Goal: Information Seeking & Learning: Check status

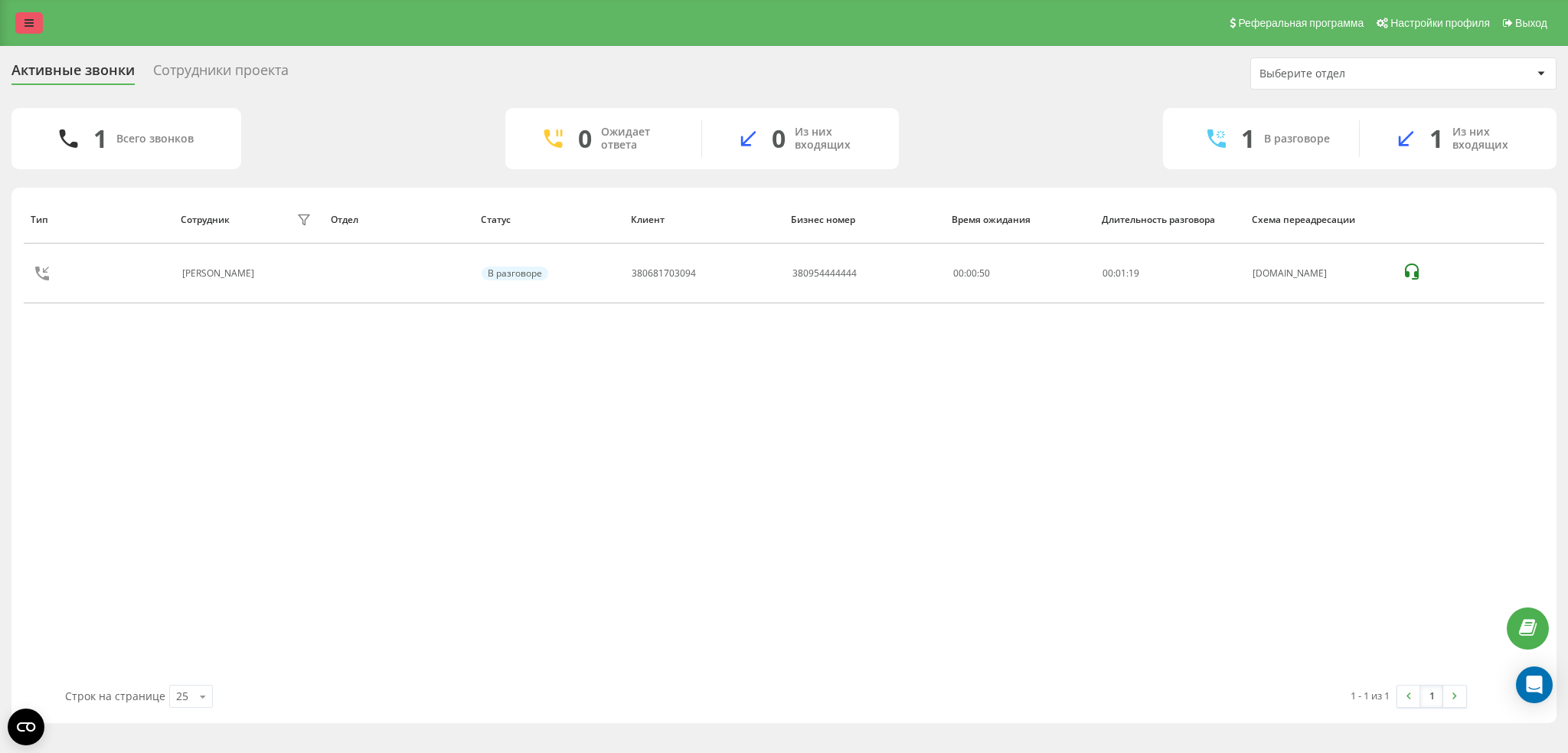
click at [41, 21] on link at bounding box center [29, 22] width 27 height 21
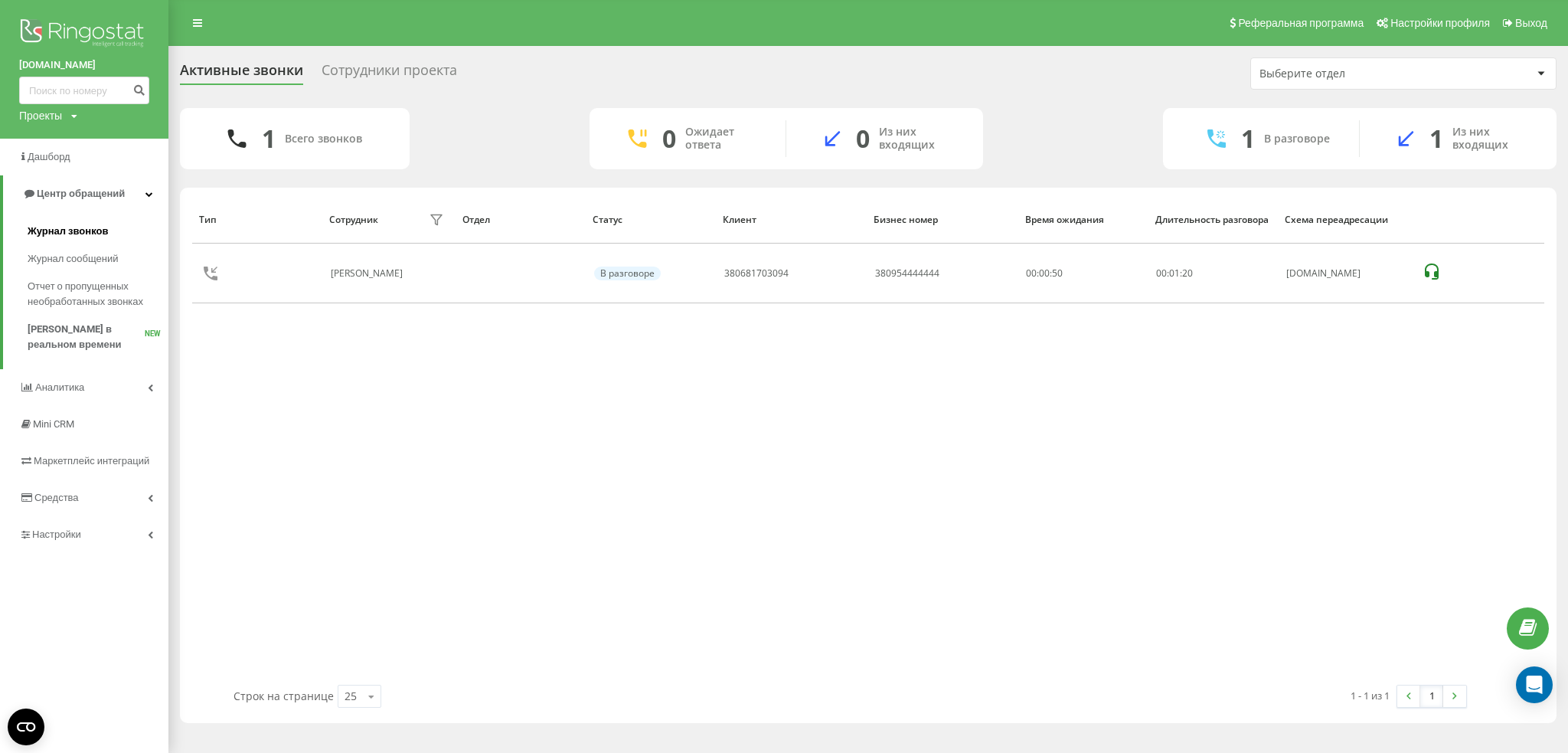
click at [72, 228] on span "Журнал звонков" at bounding box center [68, 231] width 81 height 16
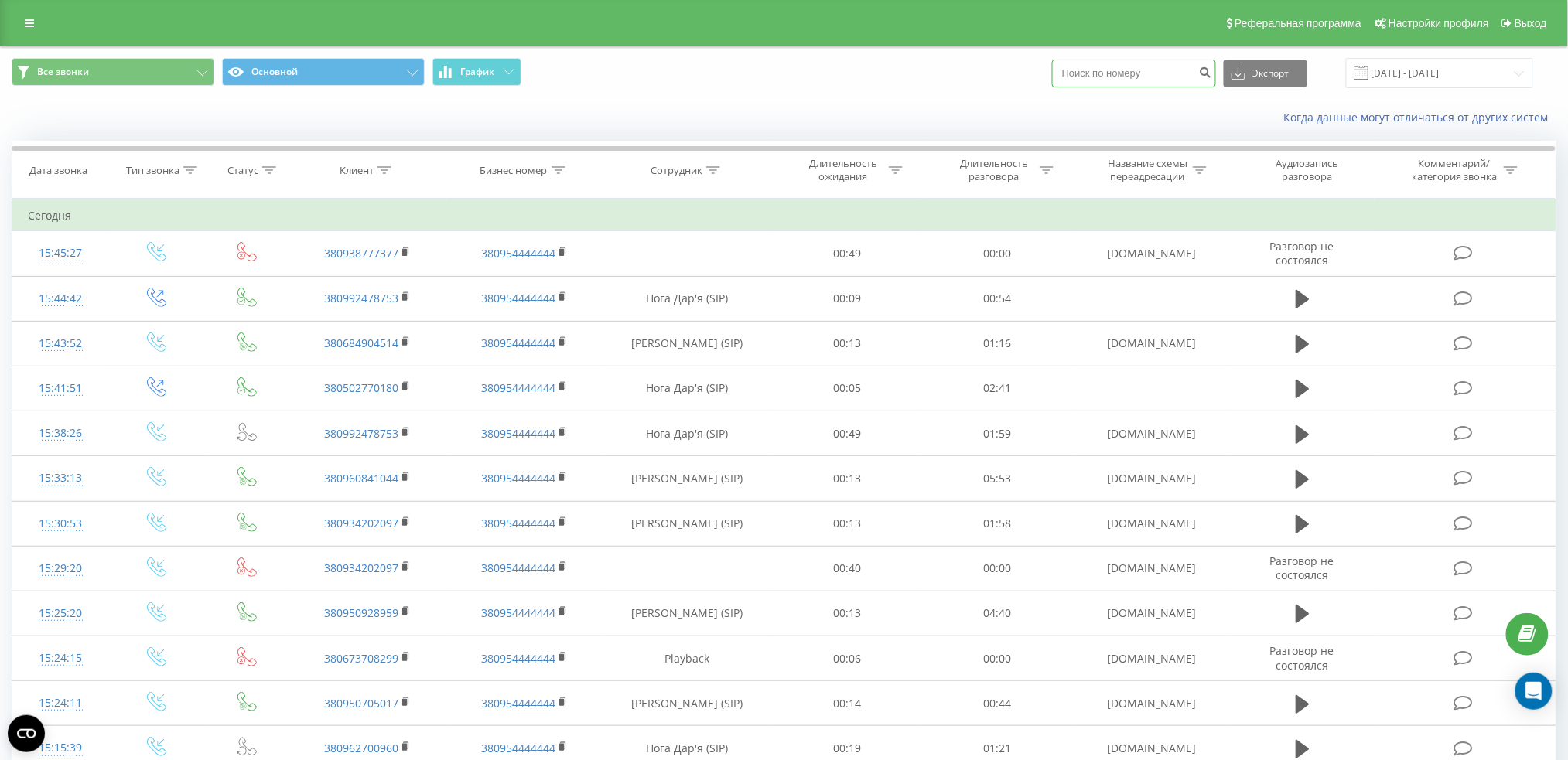
paste input "380992478753"
type input "380992478753"
click at [1216, 64] on button "submit" at bounding box center [1205, 73] width 21 height 28
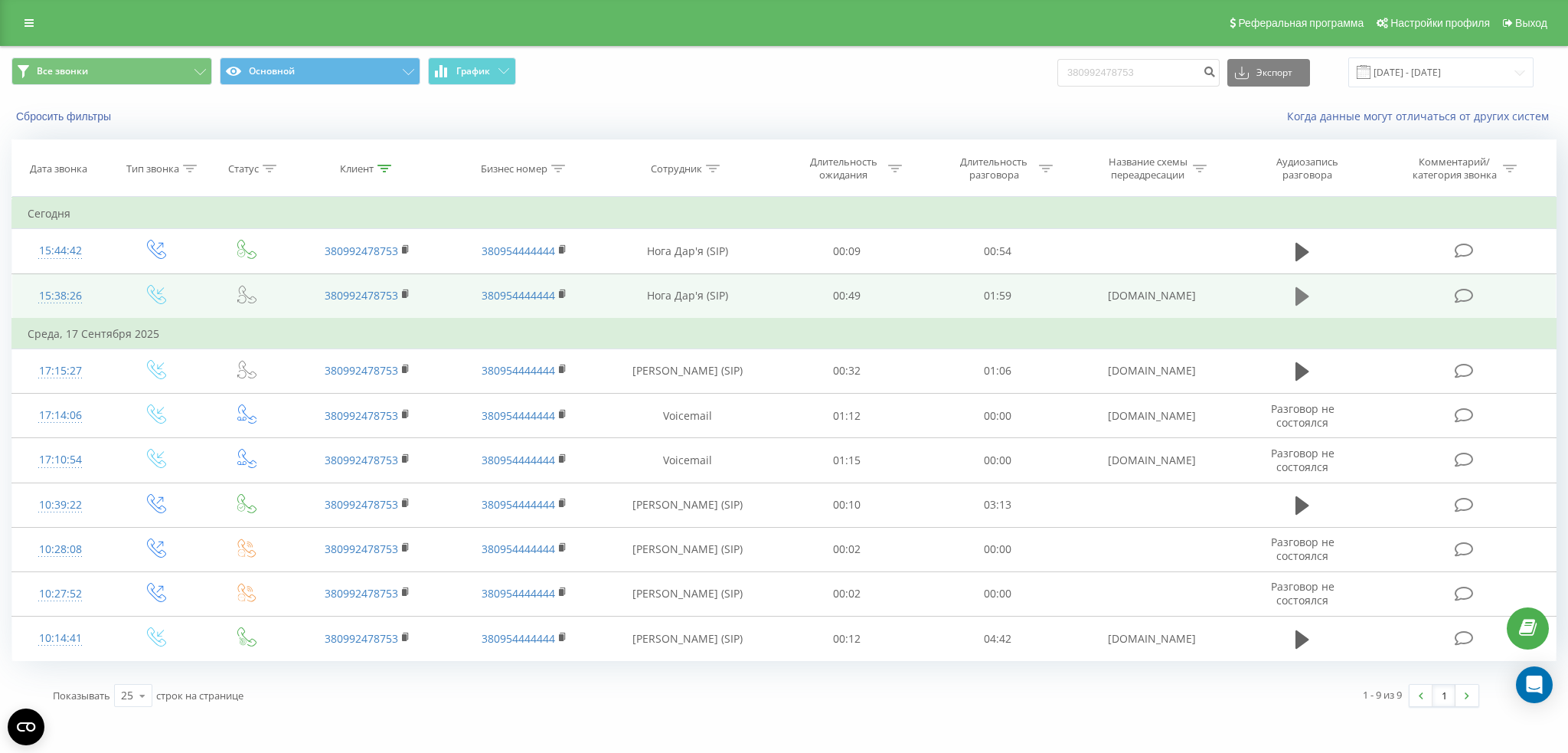
click at [1306, 294] on icon at bounding box center [1302, 296] width 14 height 21
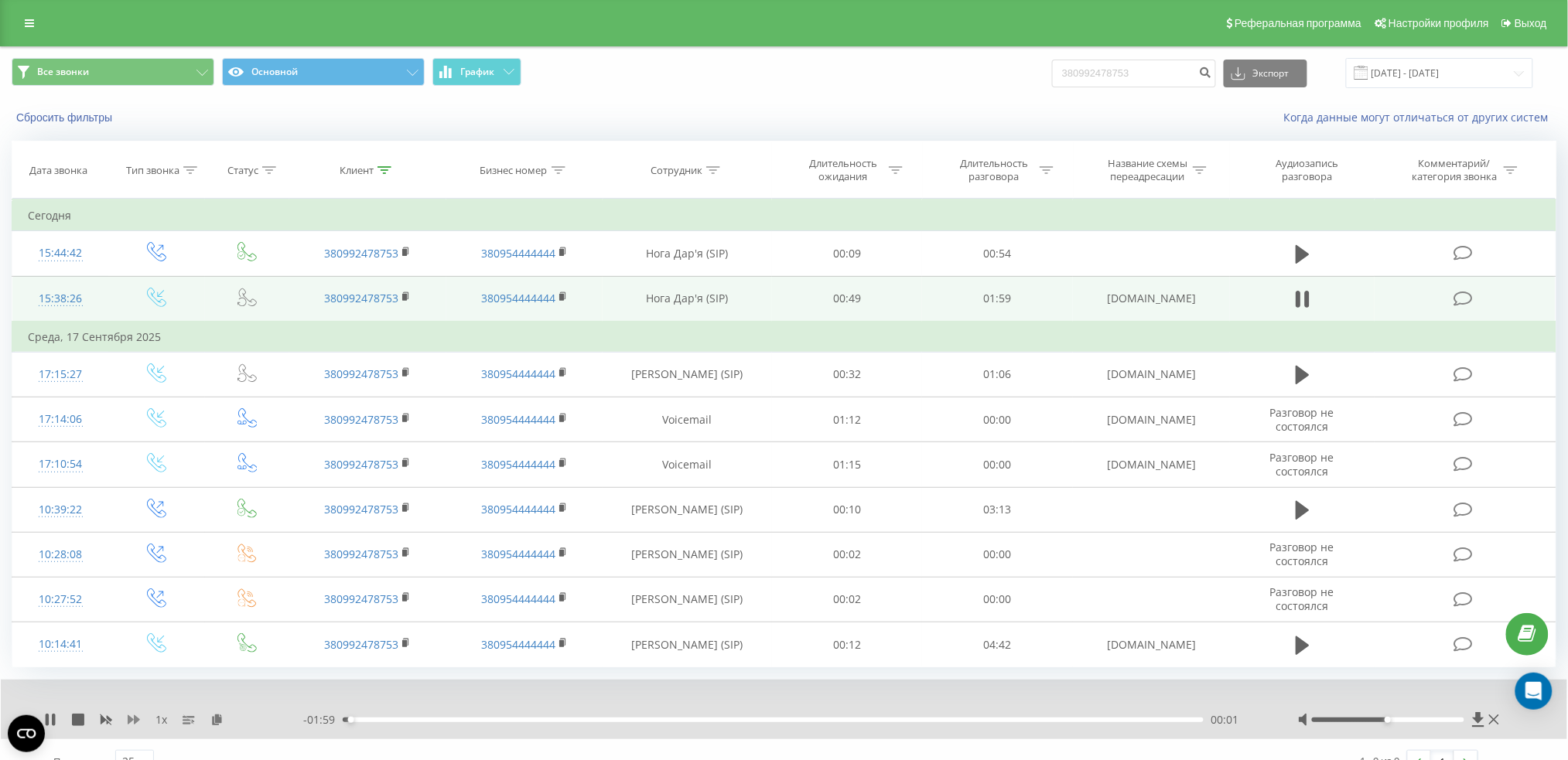
click at [137, 718] on icon at bounding box center [133, 719] width 12 height 9
drag, startPoint x: 1388, startPoint y: 720, endPoint x: 1417, endPoint y: 720, distance: 29.0
click at [1417, 720] on div "Accessibility label" at bounding box center [1418, 719] width 6 height 6
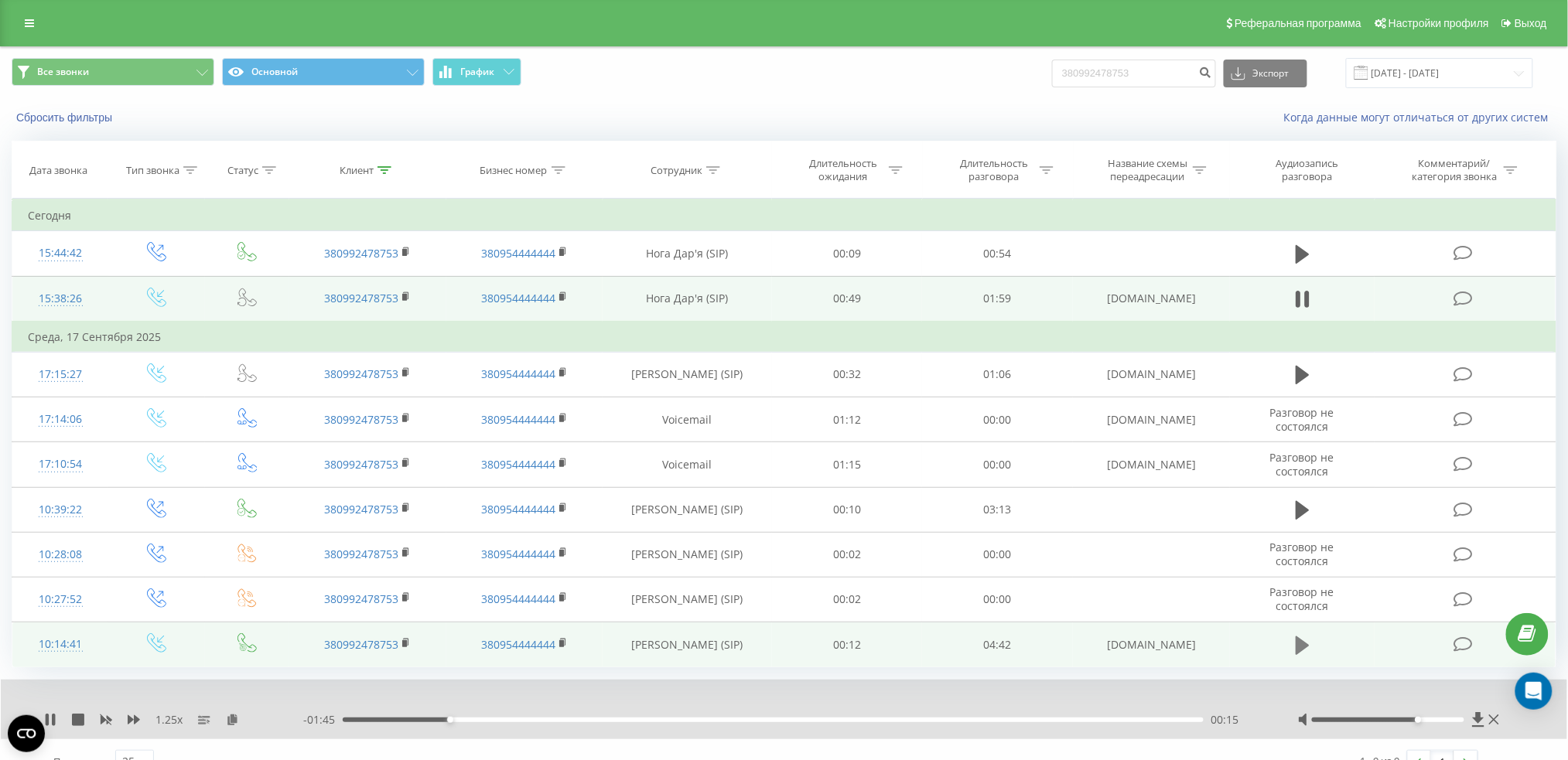
click at [1307, 638] on icon at bounding box center [1302, 645] width 14 height 21
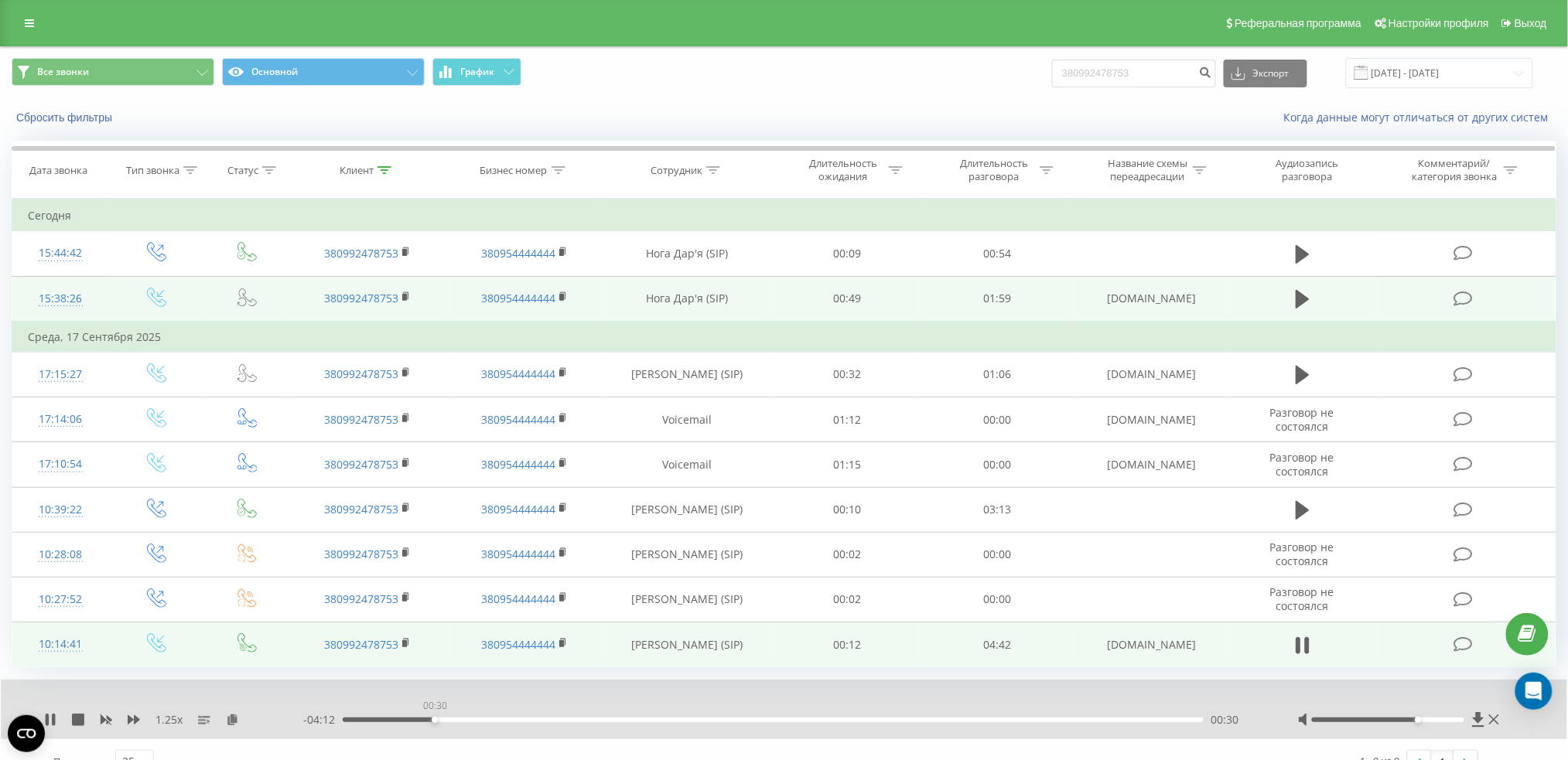
click at [434, 719] on div "00:30" at bounding box center [772, 719] width 860 height 5
click at [533, 718] on div "00:31" at bounding box center [772, 719] width 860 height 5
click at [652, 718] on div "01:02" at bounding box center [772, 719] width 860 height 5
drag, startPoint x: 1418, startPoint y: 715, endPoint x: 1427, endPoint y: 716, distance: 9.1
click at [1427, 716] on div at bounding box center [1401, 719] width 205 height 16
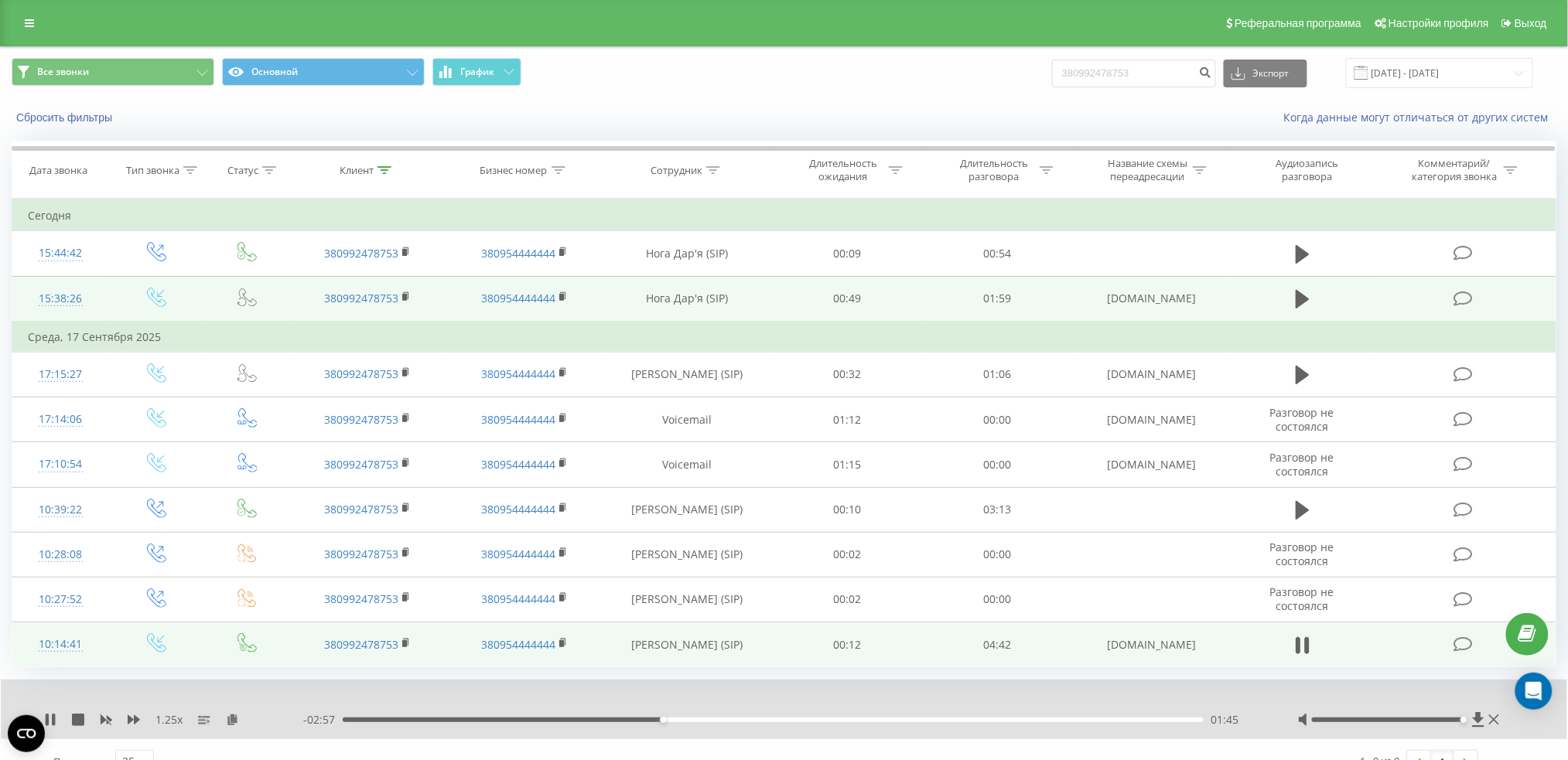
drag, startPoint x: 1426, startPoint y: 718, endPoint x: 1460, endPoint y: 718, distance: 34.0
click at [1460, 718] on div at bounding box center [1388, 719] width 152 height 5
click at [778, 718] on div "02:23" at bounding box center [772, 719] width 860 height 5
click at [858, 720] on div "02:49" at bounding box center [772, 719] width 860 height 5
click at [942, 719] on div "02:51" at bounding box center [772, 719] width 860 height 5
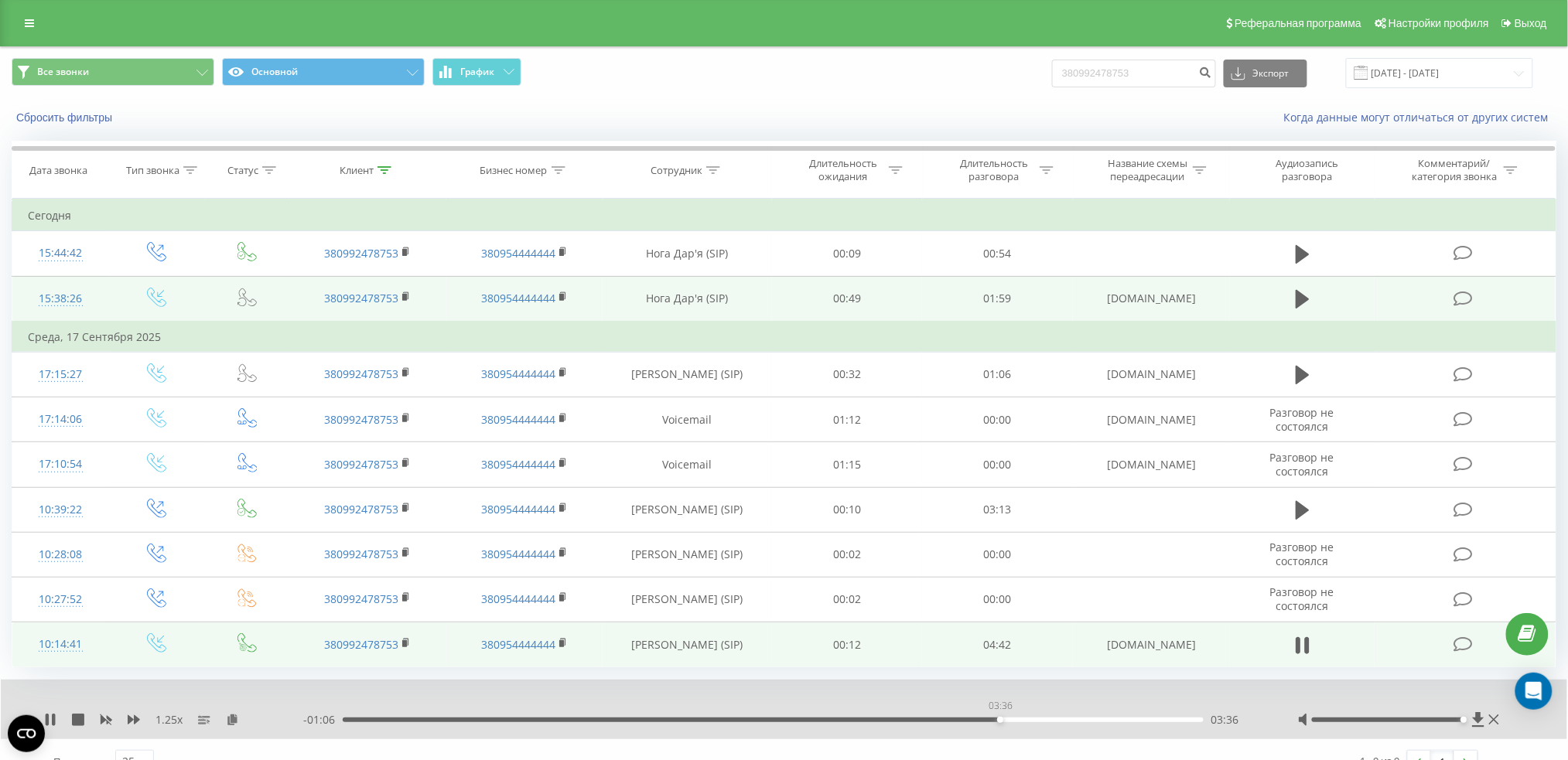
click at [1000, 719] on div "03:36" at bounding box center [772, 719] width 860 height 5
click at [1073, 719] on div "04:00" at bounding box center [772, 719] width 860 height 5
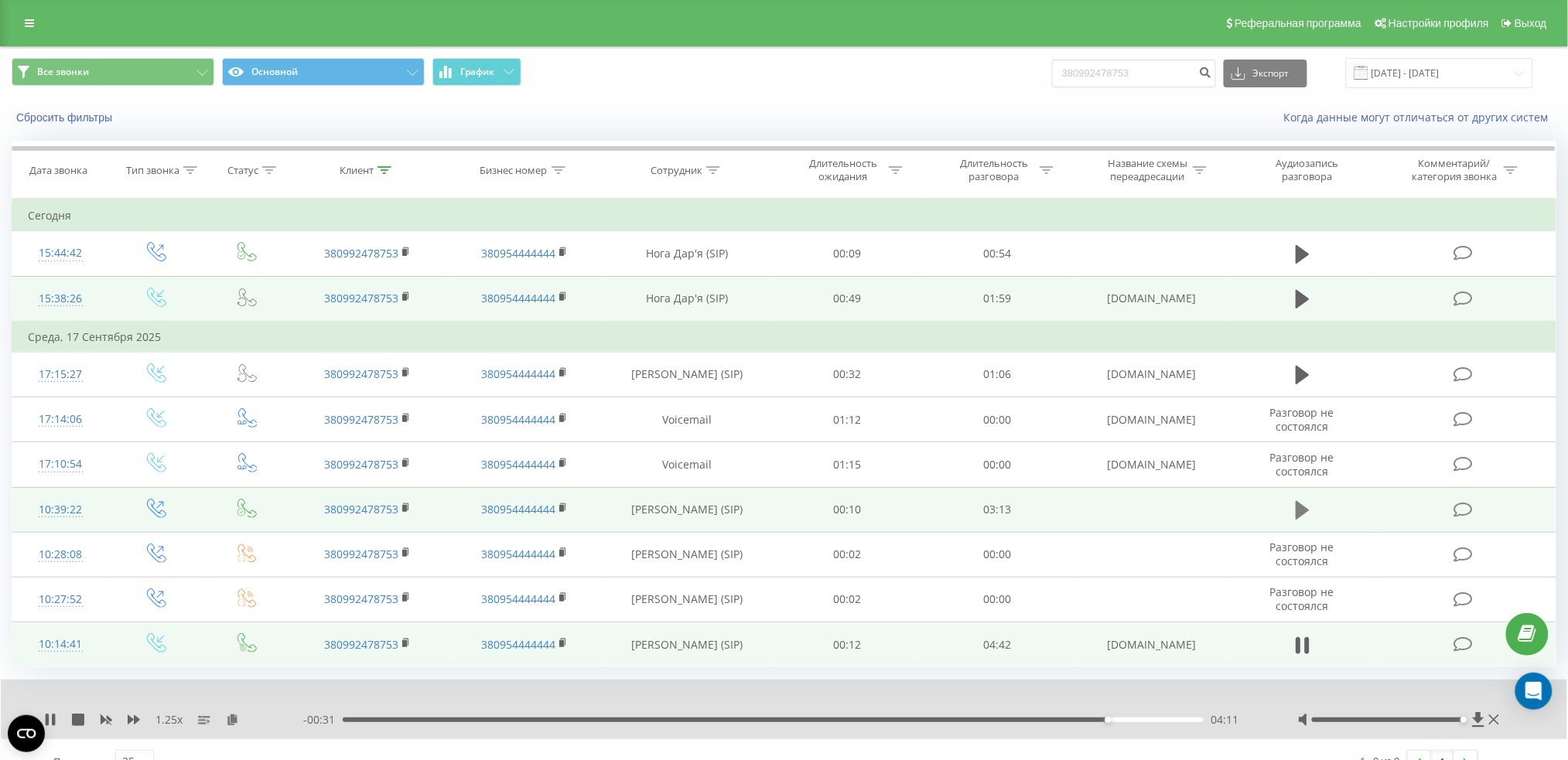
click at [1308, 504] on icon at bounding box center [1302, 510] width 14 height 21
click at [46, 720] on icon at bounding box center [46, 719] width 3 height 12
click at [50, 719] on icon at bounding box center [50, 719] width 9 height 12
click at [1308, 500] on icon at bounding box center [1302, 510] width 14 height 21
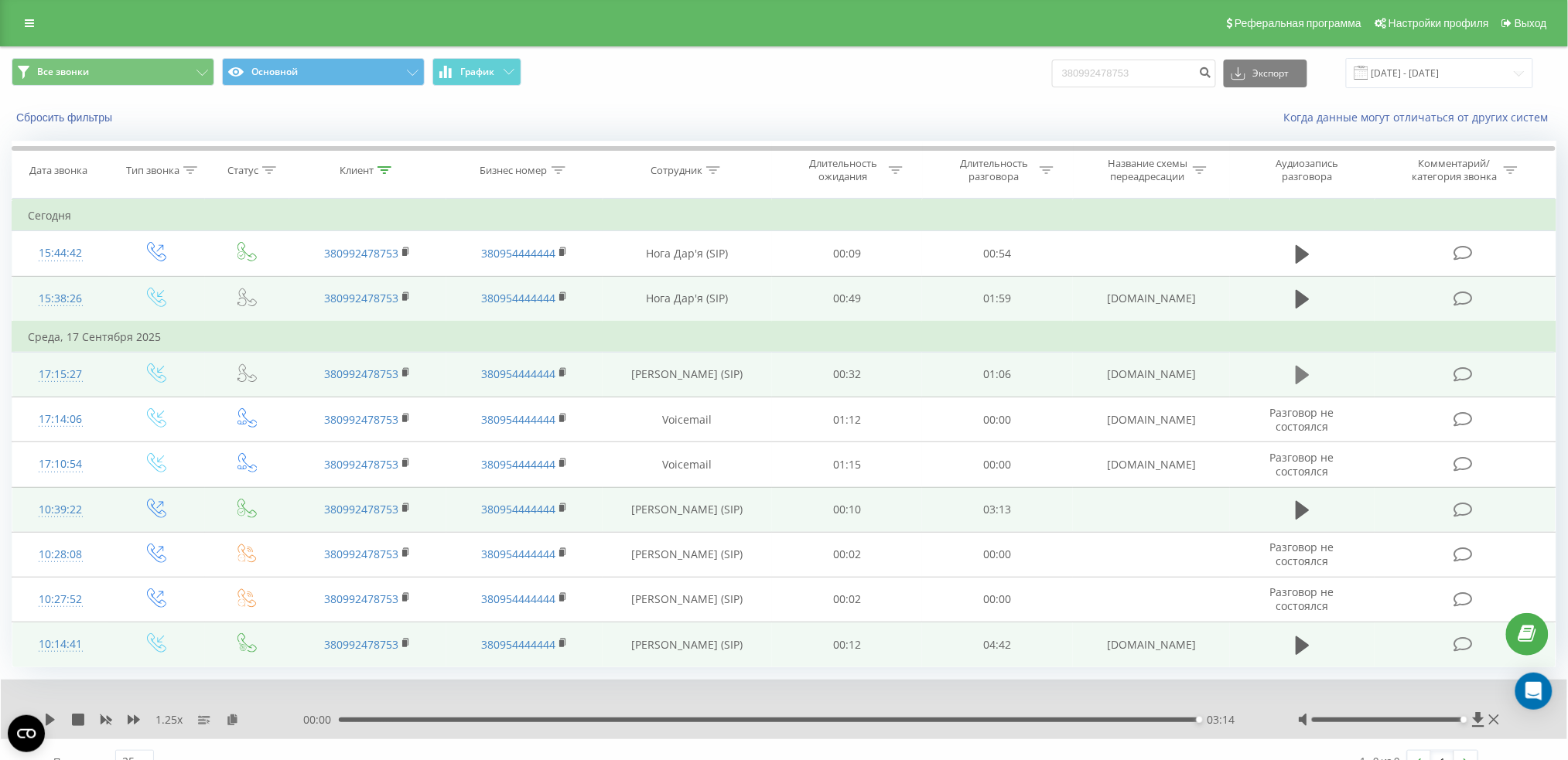
click at [1304, 383] on icon at bounding box center [1302, 374] width 14 height 21
click at [55, 720] on icon at bounding box center [53, 719] width 3 height 12
click at [1312, 645] on button at bounding box center [1302, 645] width 23 height 23
click at [406, 720] on div "00:00" at bounding box center [772, 719] width 860 height 5
click at [1307, 510] on icon at bounding box center [1302, 510] width 14 height 18
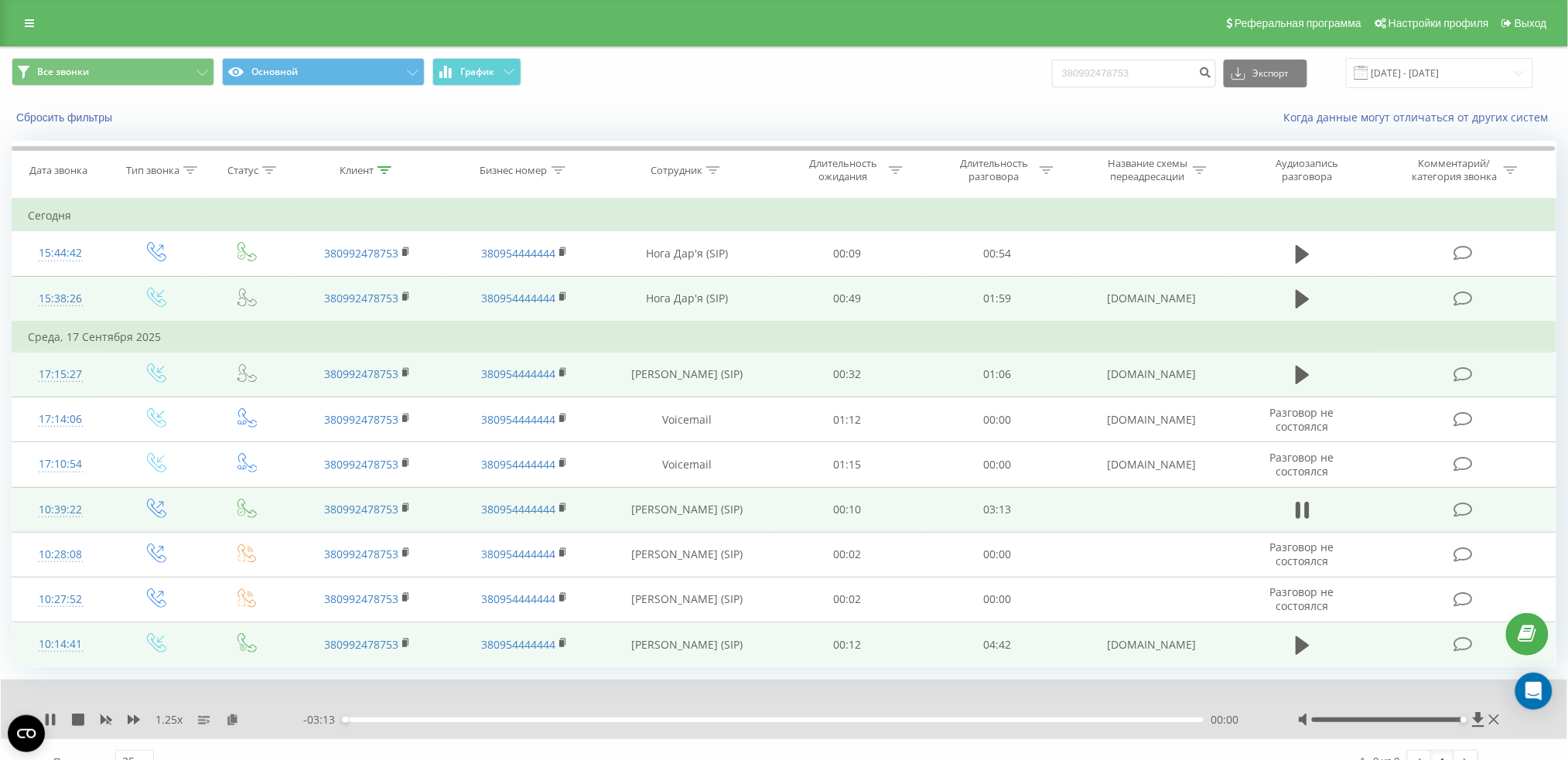
click at [415, 718] on div "00:00" at bounding box center [772, 719] width 860 height 5
click at [529, 715] on div "- 02:07 01:07 01:07" at bounding box center [781, 719] width 956 height 16
click at [529, 718] on div "00:41" at bounding box center [772, 719] width 860 height 5
click at [463, 716] on div "- 02:29 00:45 00:45" at bounding box center [781, 719] width 956 height 16
click at [463, 722] on div "- 02:28 00:45 00:45" at bounding box center [781, 719] width 956 height 16
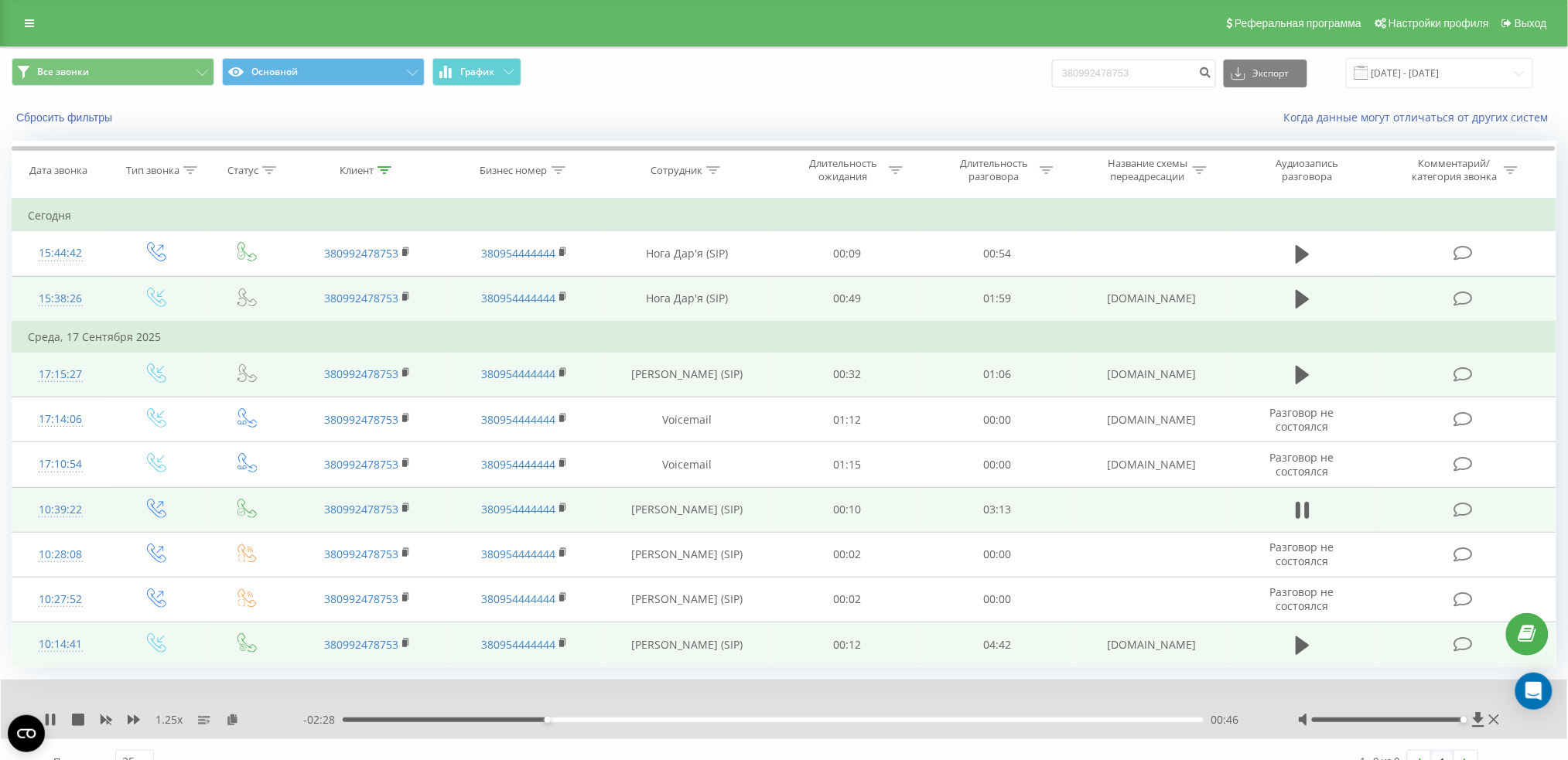
click at [463, 719] on div "00:46" at bounding box center [772, 719] width 860 height 5
click at [445, 718] on div "00:29" at bounding box center [772, 719] width 860 height 5
click at [396, 721] on div "- 02:49 00:25 00:25" at bounding box center [781, 719] width 956 height 16
click at [404, 718] on div "00:25" at bounding box center [772, 719] width 860 height 5
click at [50, 718] on icon at bounding box center [50, 719] width 12 height 12
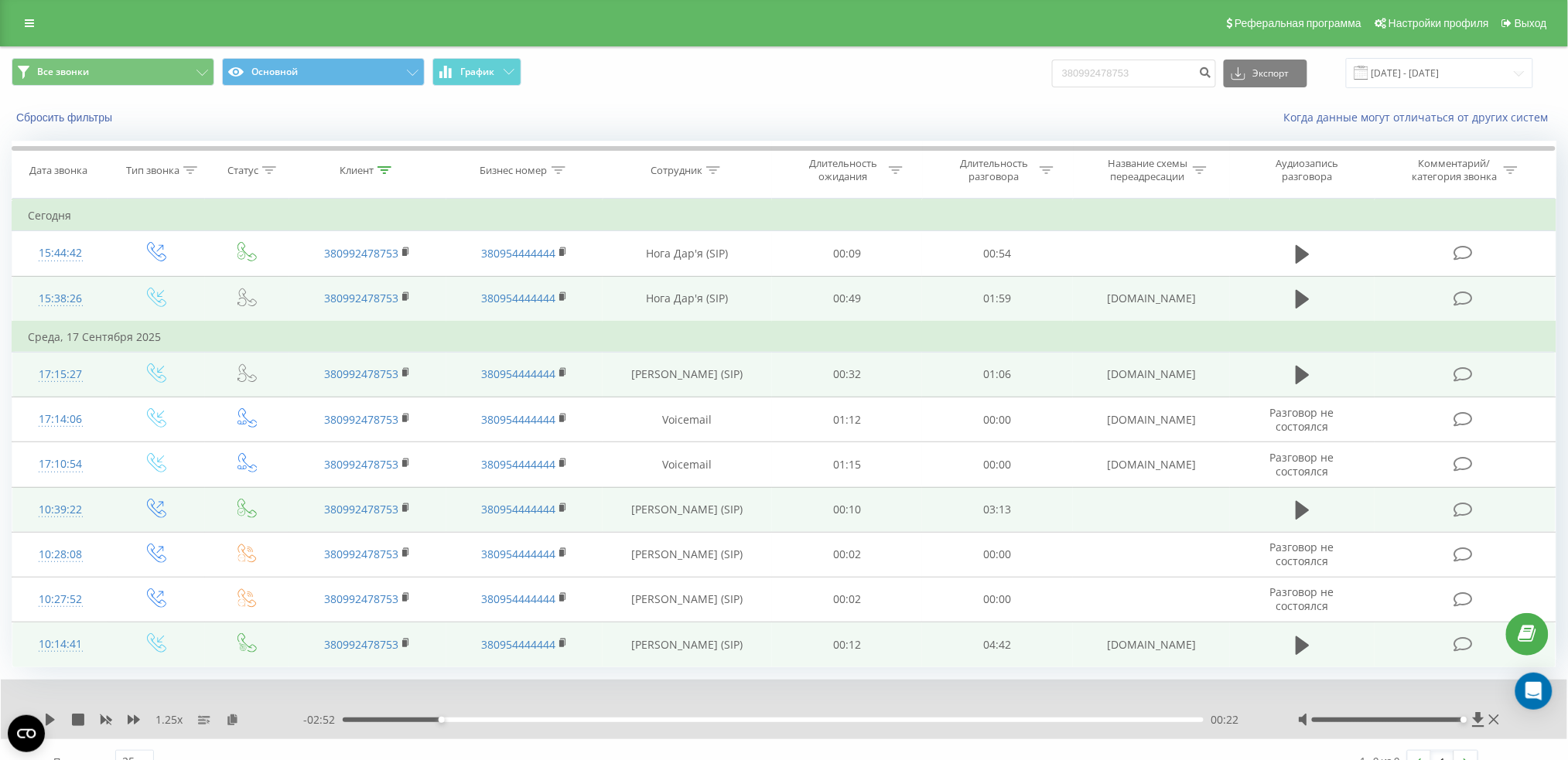
click at [433, 718] on div "00:22" at bounding box center [772, 719] width 860 height 5
click at [421, 718] on div "00:20" at bounding box center [772, 719] width 860 height 5
click at [43, 718] on icon "Open CMP widget" at bounding box center [26, 733] width 37 height 37
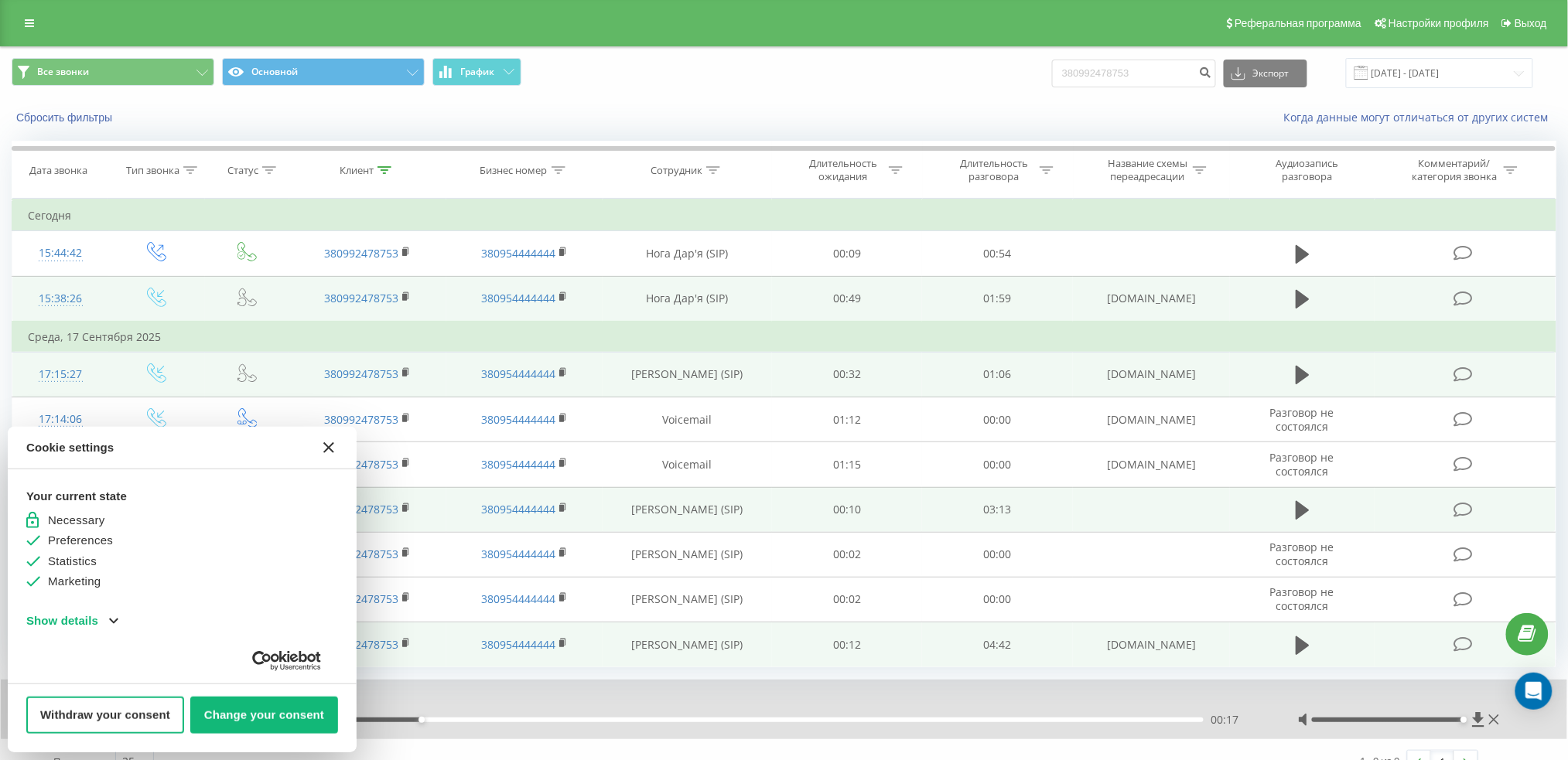
click at [47, 718] on button "Withdraw your consent" at bounding box center [104, 715] width 158 height 37
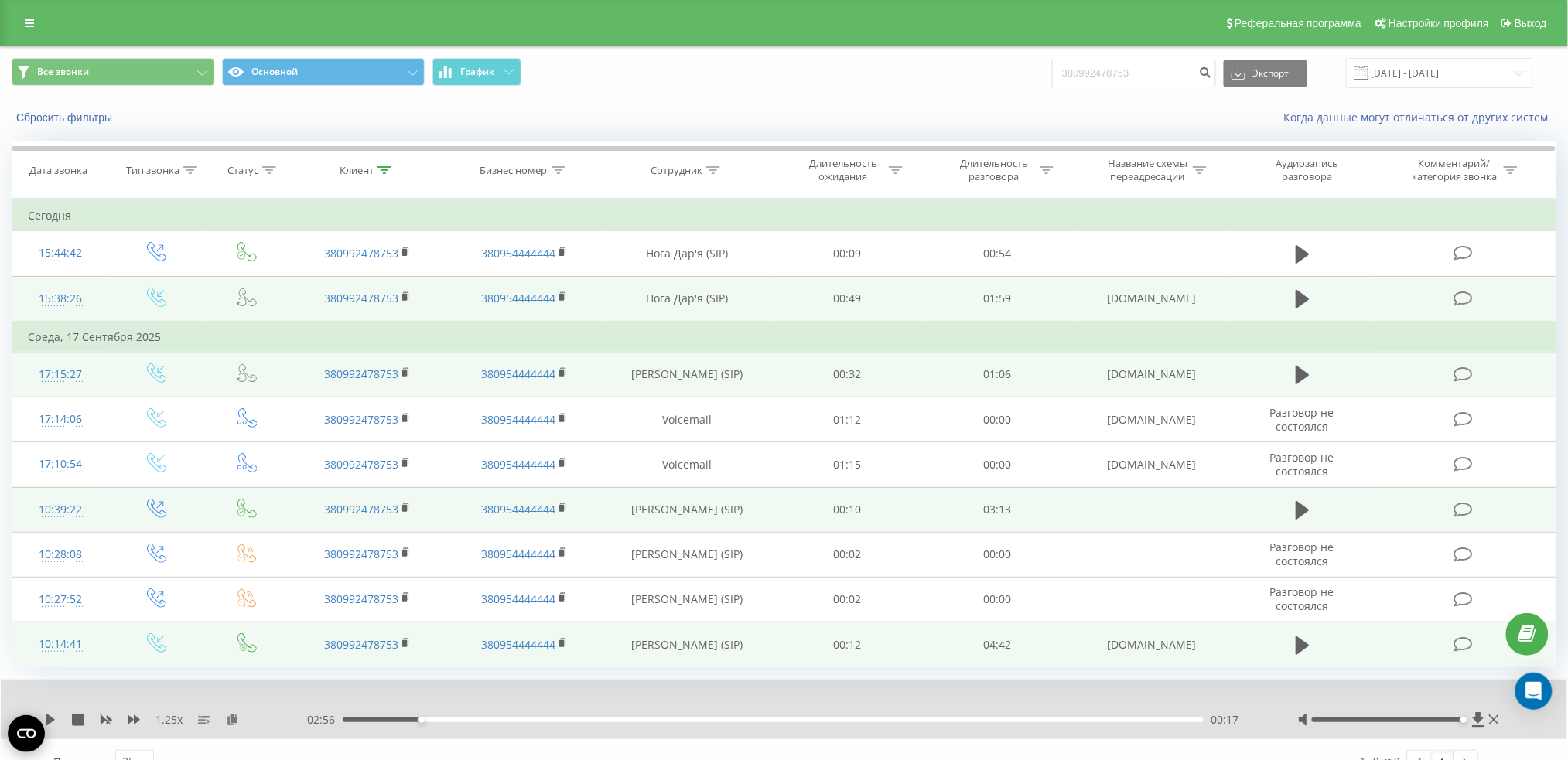
click at [41, 718] on icon "Open CMP widget" at bounding box center [26, 733] width 37 height 37
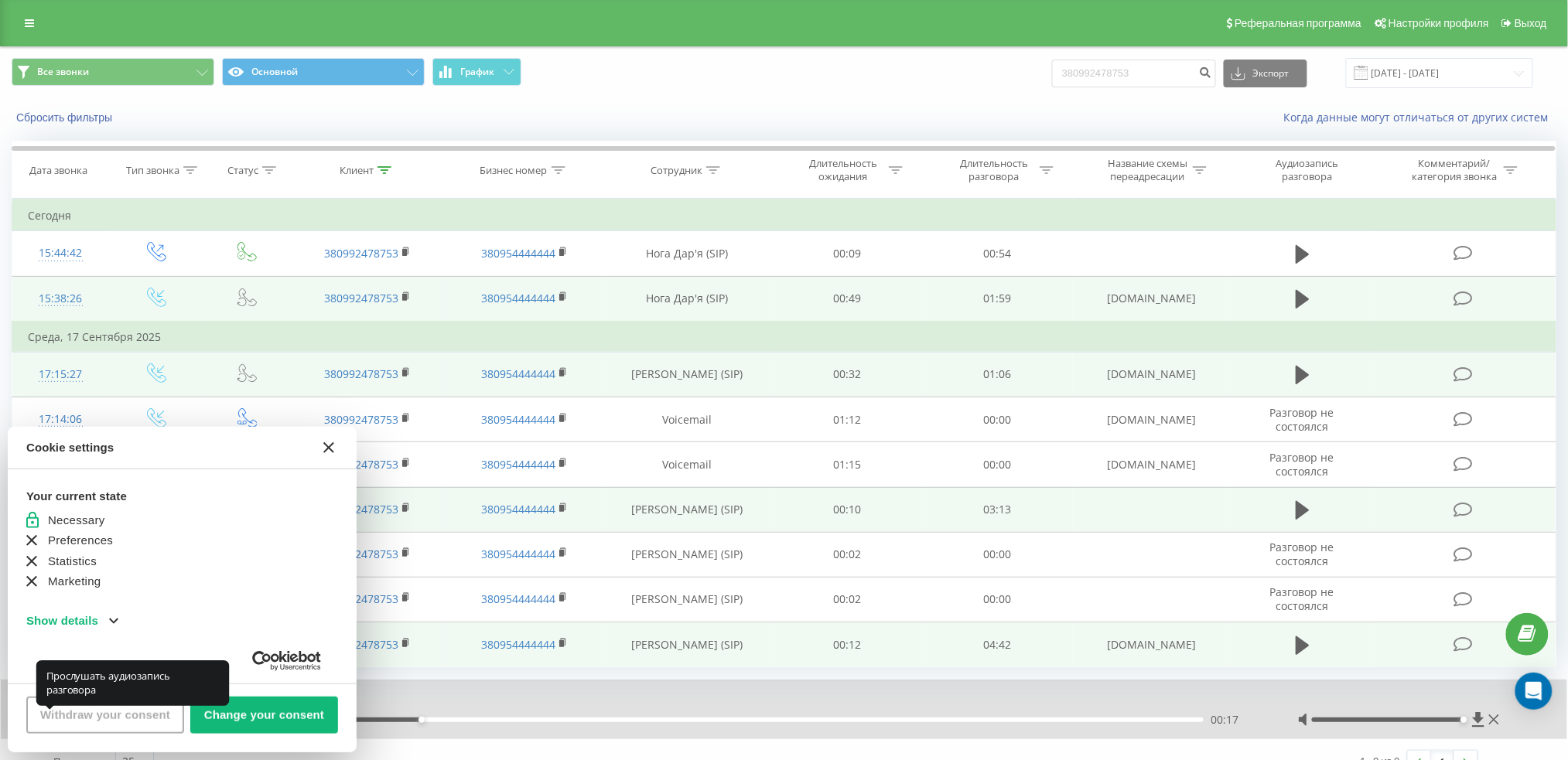
click at [320, 439] on button "[#WIDGET_ICON_CROSS#]" at bounding box center [329, 448] width 37 height 37
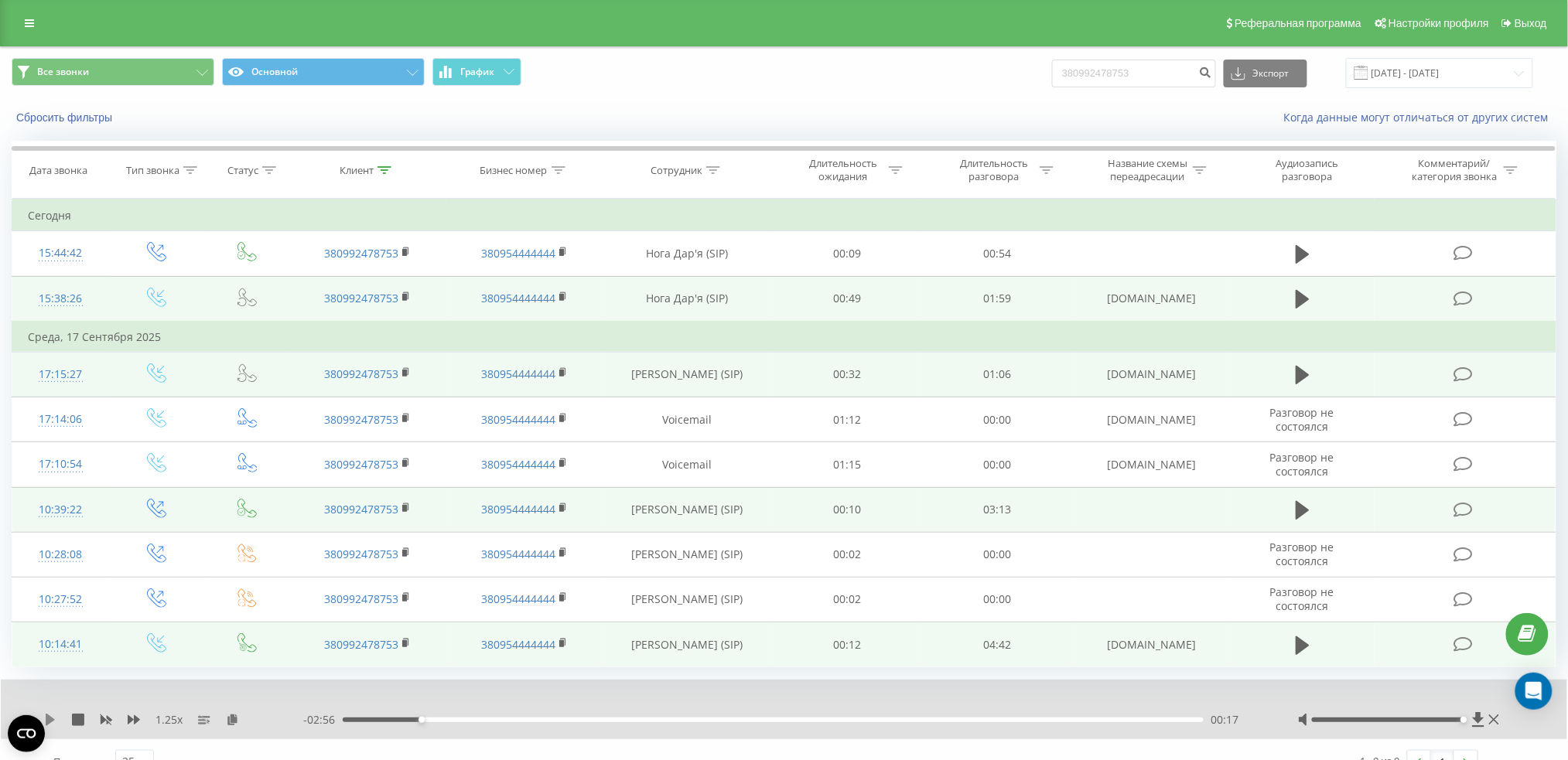
click at [54, 717] on icon at bounding box center [50, 719] width 12 height 12
click at [54, 717] on icon at bounding box center [53, 719] width 3 height 12
click at [54, 717] on icon at bounding box center [50, 719] width 12 height 12
click at [54, 717] on icon at bounding box center [53, 719] width 3 height 12
click at [1289, 520] on td at bounding box center [1302, 509] width 145 height 45
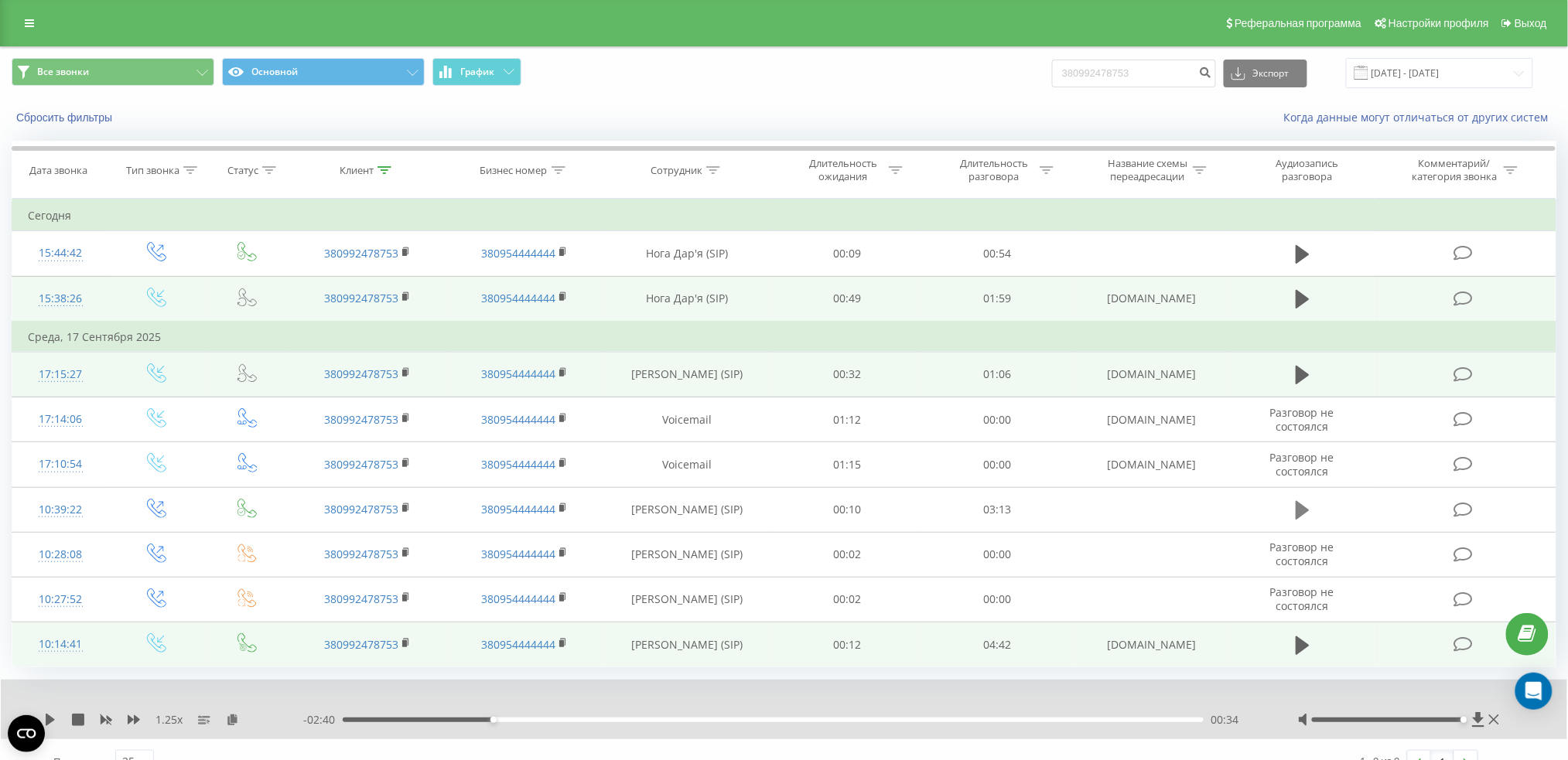
click at [1294, 517] on button at bounding box center [1302, 510] width 23 height 23
click at [1295, 517] on icon at bounding box center [1302, 510] width 14 height 21
click at [21, 28] on link at bounding box center [30, 22] width 28 height 21
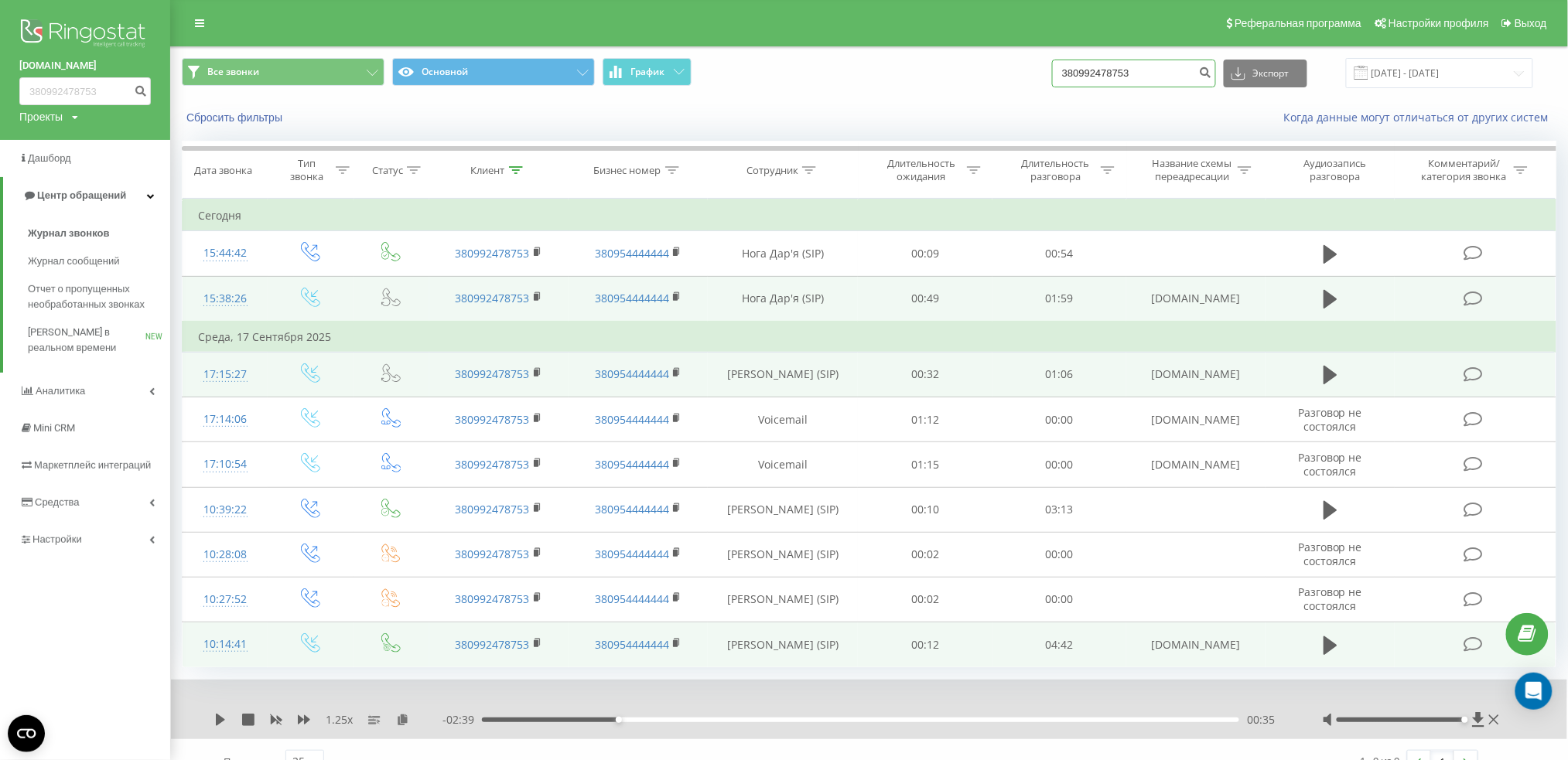
drag, startPoint x: 1183, startPoint y: 78, endPoint x: 982, endPoint y: 71, distance: 201.1
click at [982, 71] on div "Все звонки Основной График 380992478753 Экспорт .csv .xls .xlsx 23.06.2025 - 23…" at bounding box center [869, 73] width 1374 height 30
click at [1513, 74] on input "23.06.2025 - 23.09.2025" at bounding box center [1439, 73] width 188 height 30
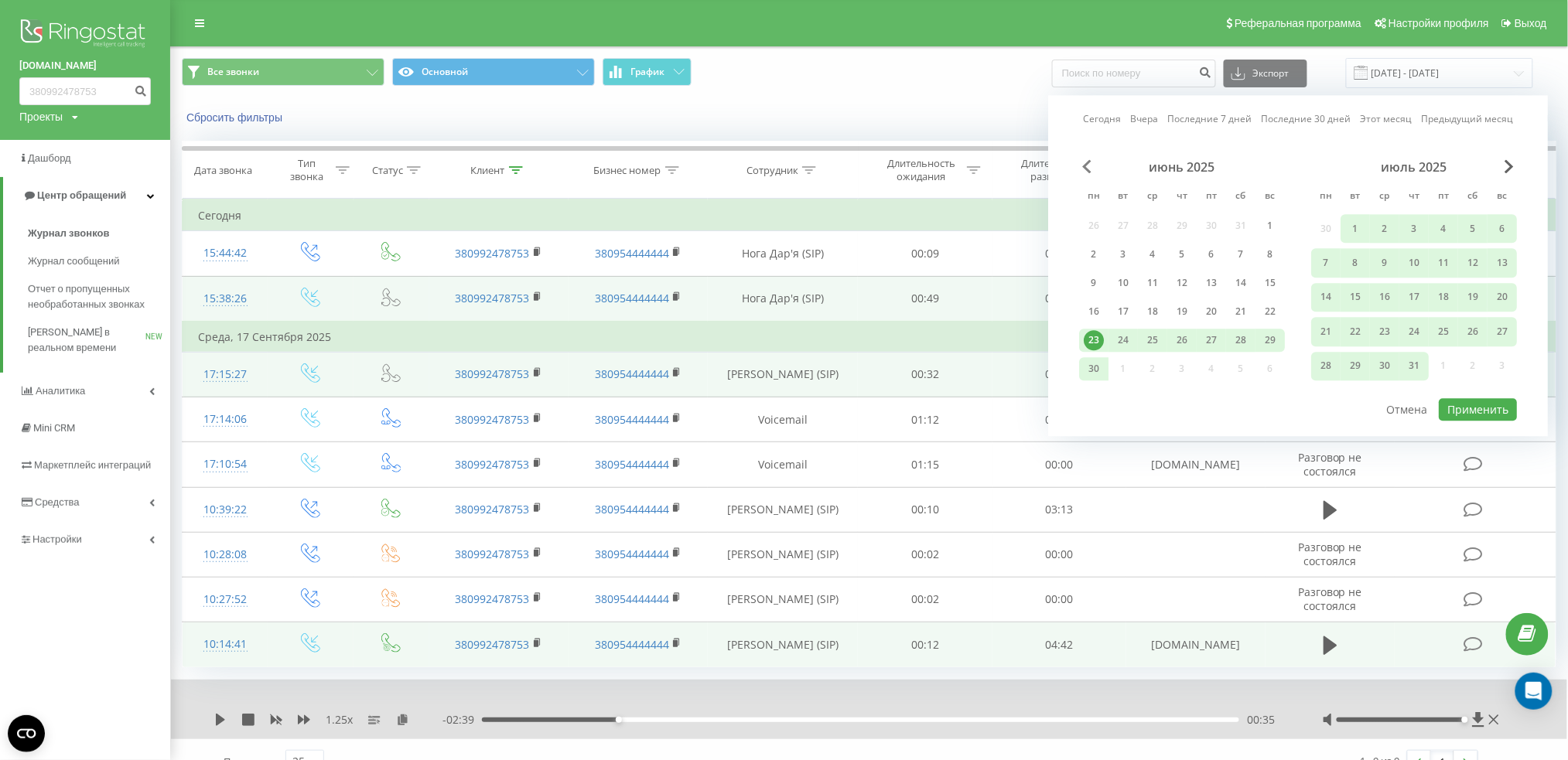
click at [1090, 164] on span "Previous Month" at bounding box center [1087, 165] width 9 height 14
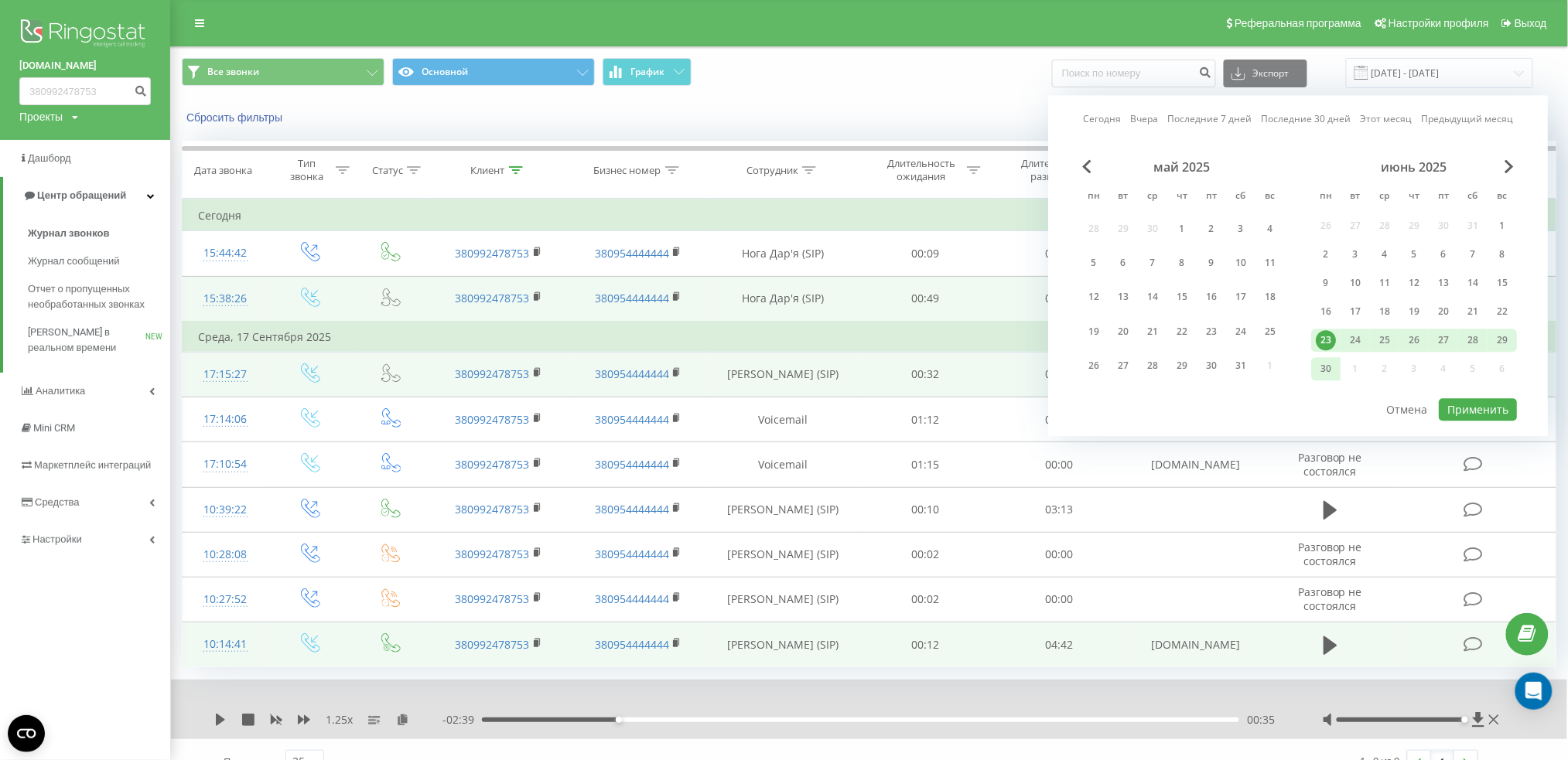
click at [1503, 163] on div "июнь 2025" at bounding box center [1414, 166] width 206 height 16
click at [1511, 165] on span "Next Month" at bounding box center [1509, 165] width 9 height 14
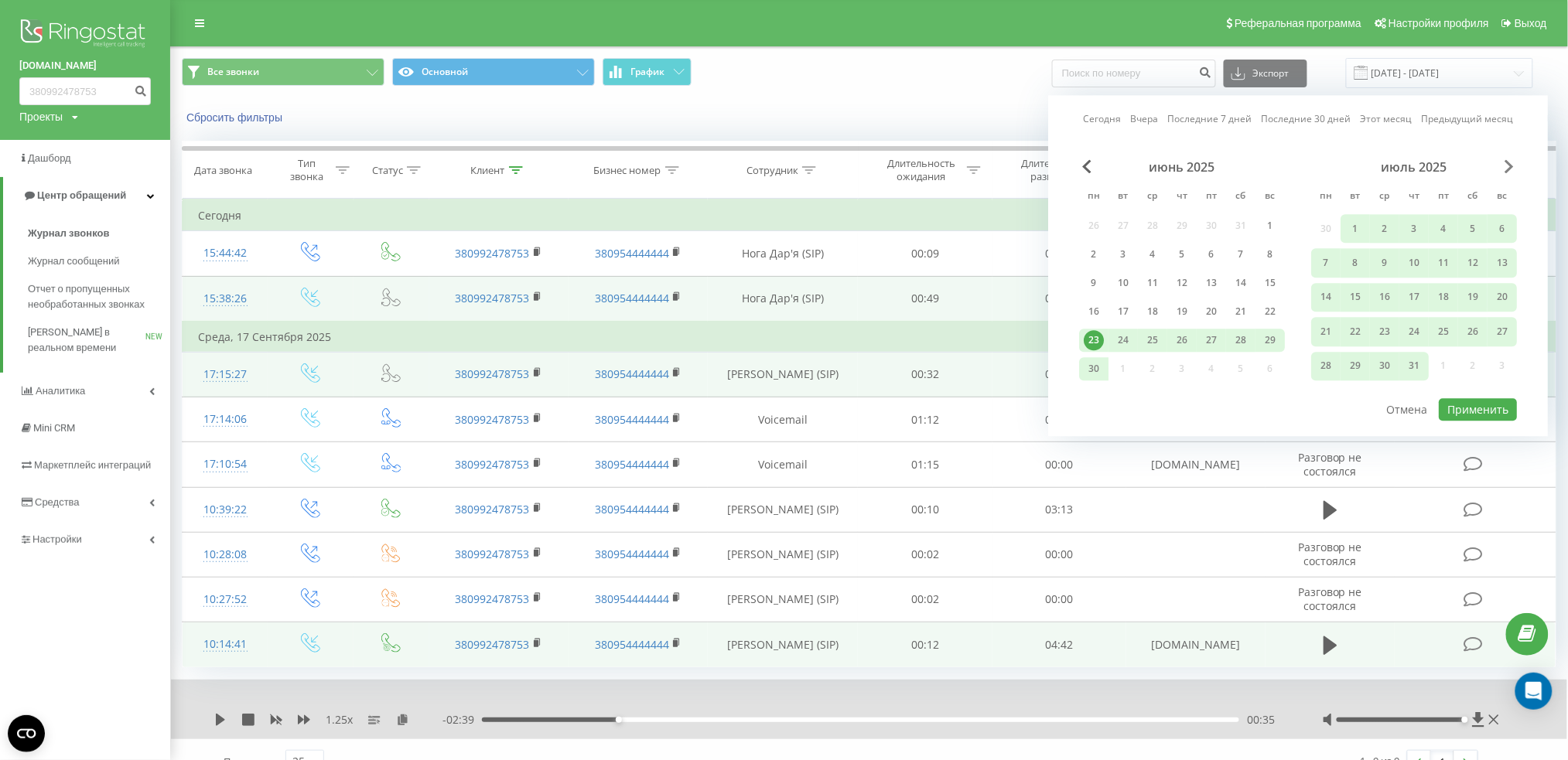
click at [1511, 165] on span "Next Month" at bounding box center [1509, 165] width 9 height 14
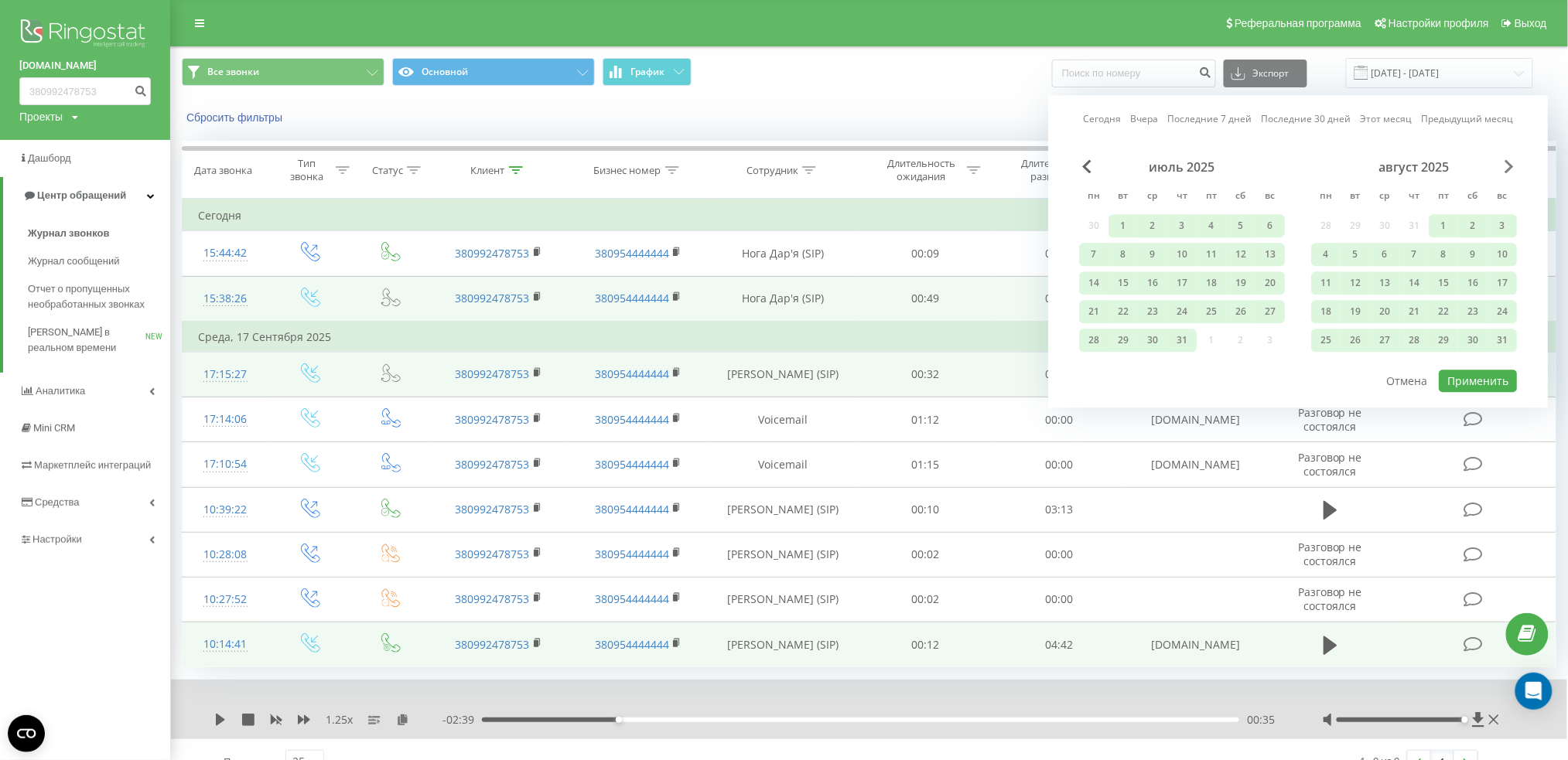
click at [1511, 165] on span "Next Month" at bounding box center [1509, 165] width 9 height 14
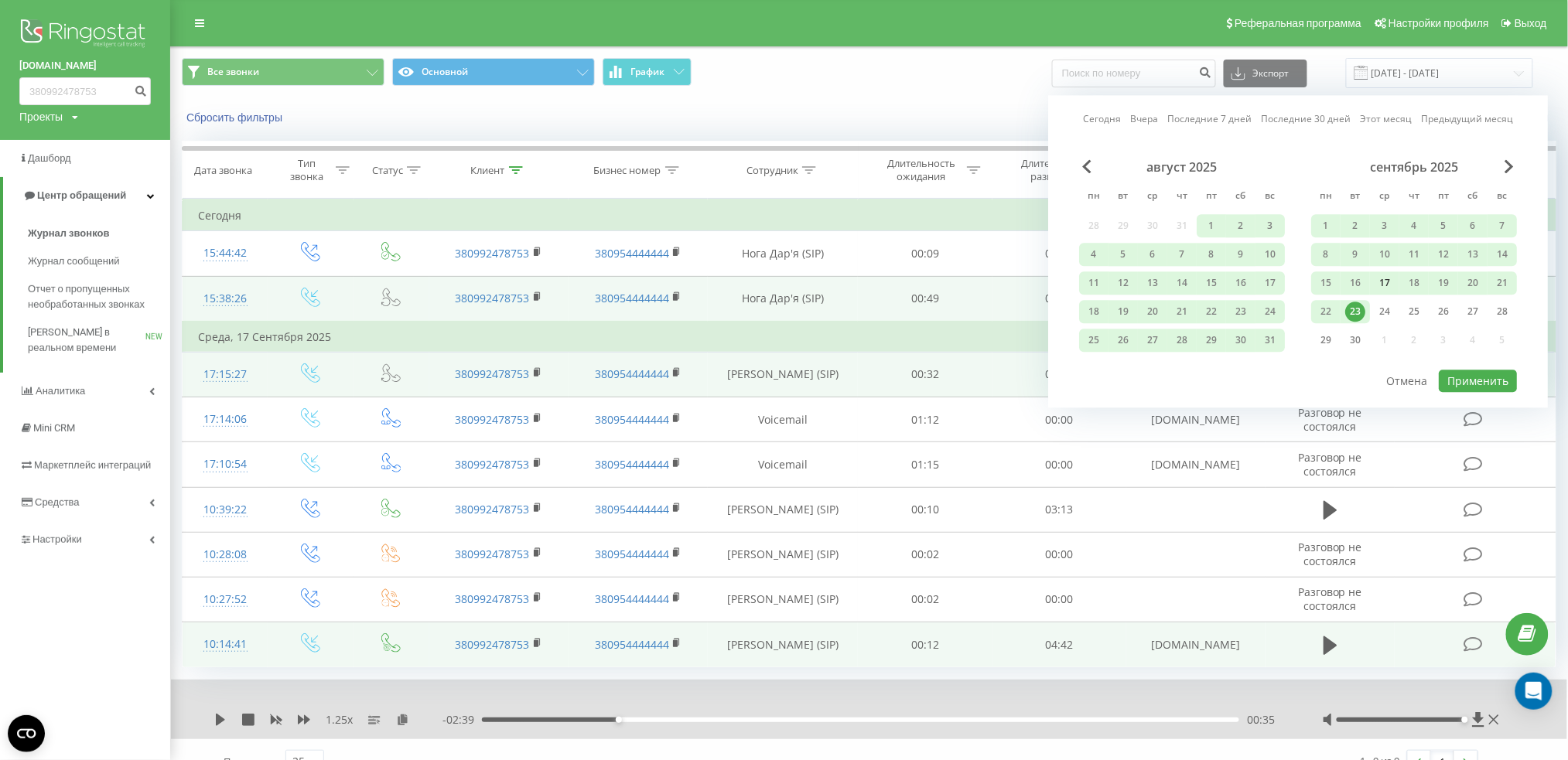
click at [1383, 278] on div "17" at bounding box center [1384, 283] width 20 height 20
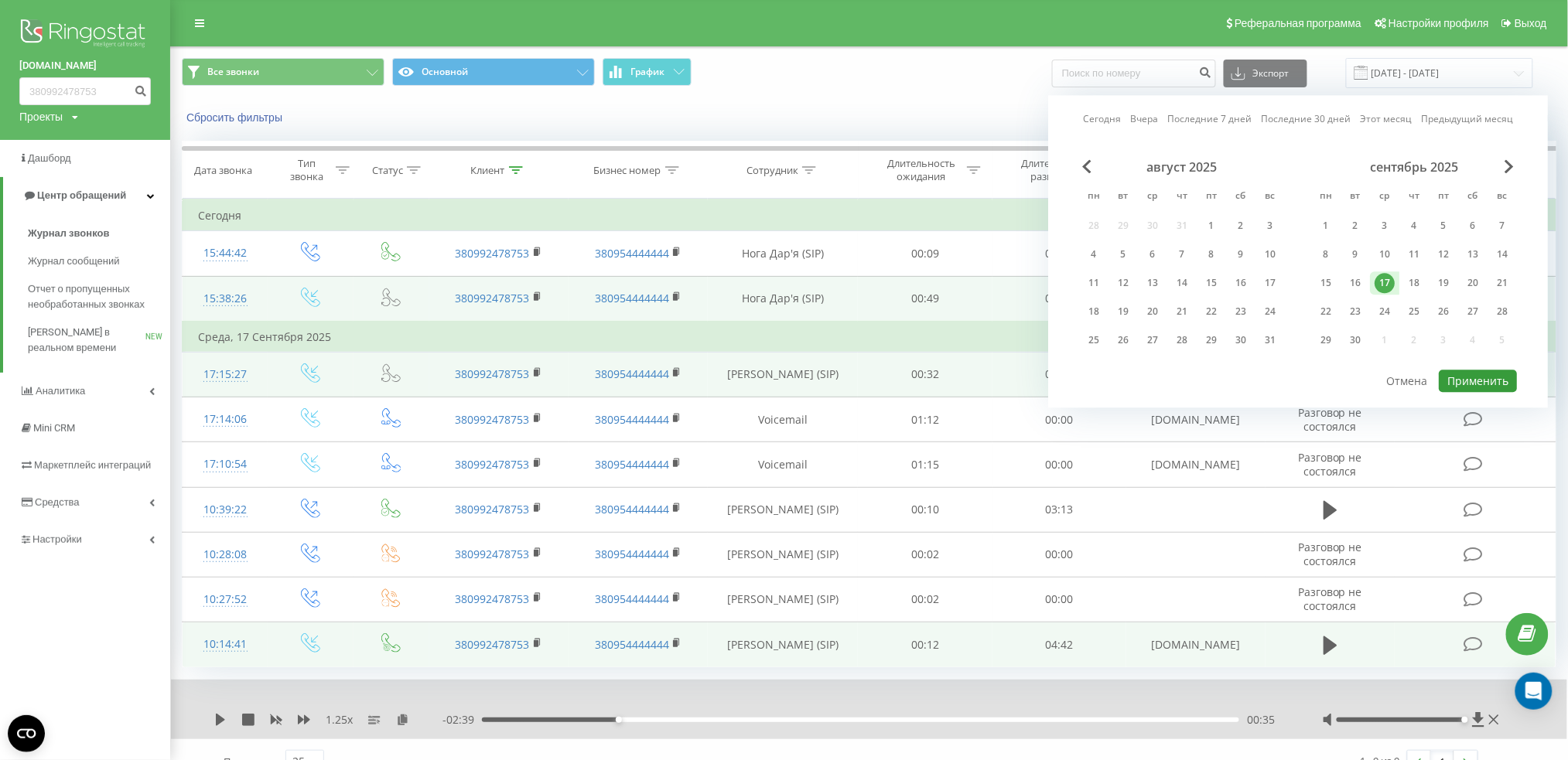
click at [1489, 372] on button "Применить" at bounding box center [1477, 380] width 79 height 22
type input "17.09.2025 - 17.09.2025"
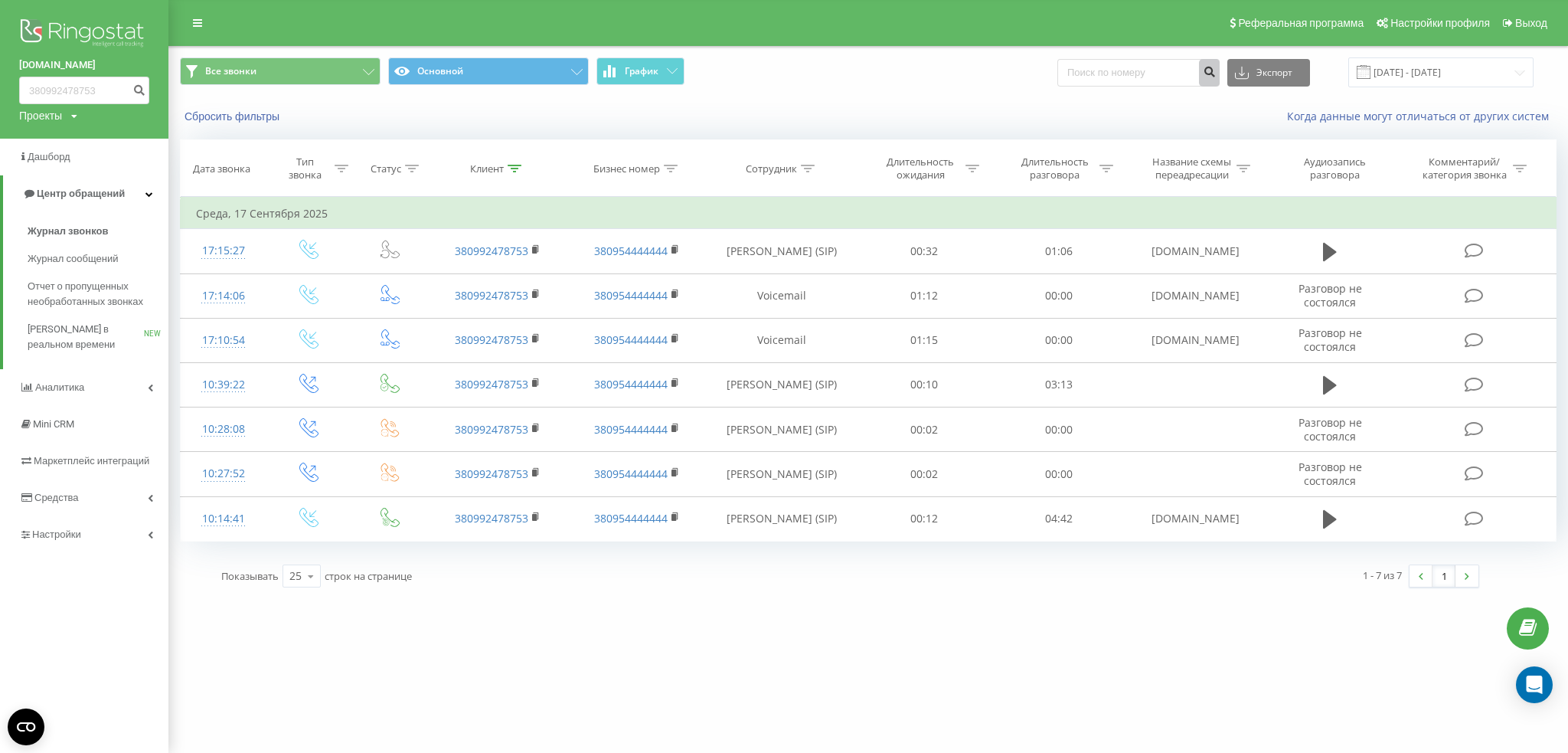
click at [1216, 68] on icon "submit" at bounding box center [1209, 70] width 13 height 9
click at [82, 263] on span "Журнал сообщений" at bounding box center [75, 259] width 96 height 16
click at [76, 233] on span "Журнал звонков" at bounding box center [68, 231] width 81 height 16
